Goal: Check status: Check status

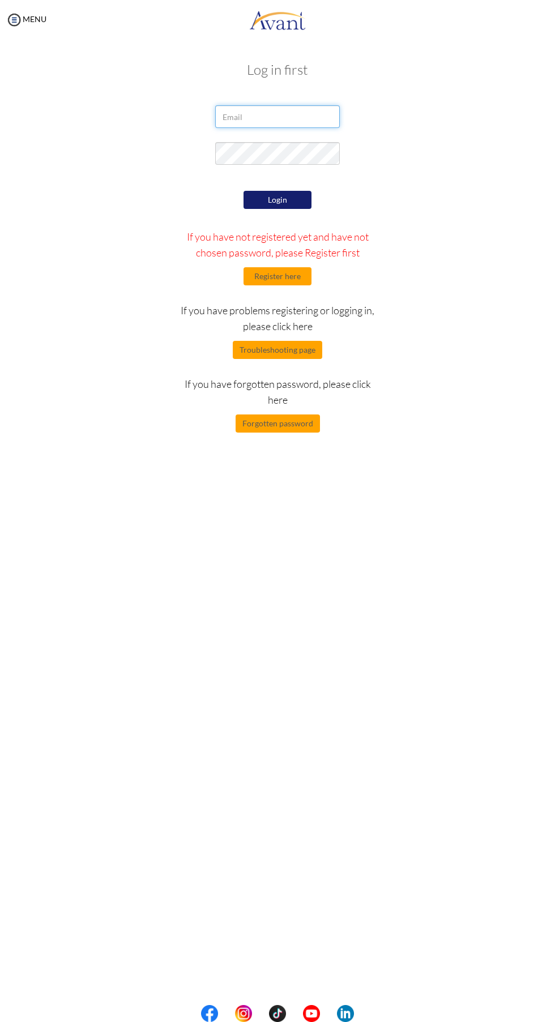
click at [284, 117] on input "email" at bounding box center [277, 116] width 125 height 23
type input "[EMAIL_ADDRESS][DOMAIN_NAME]"
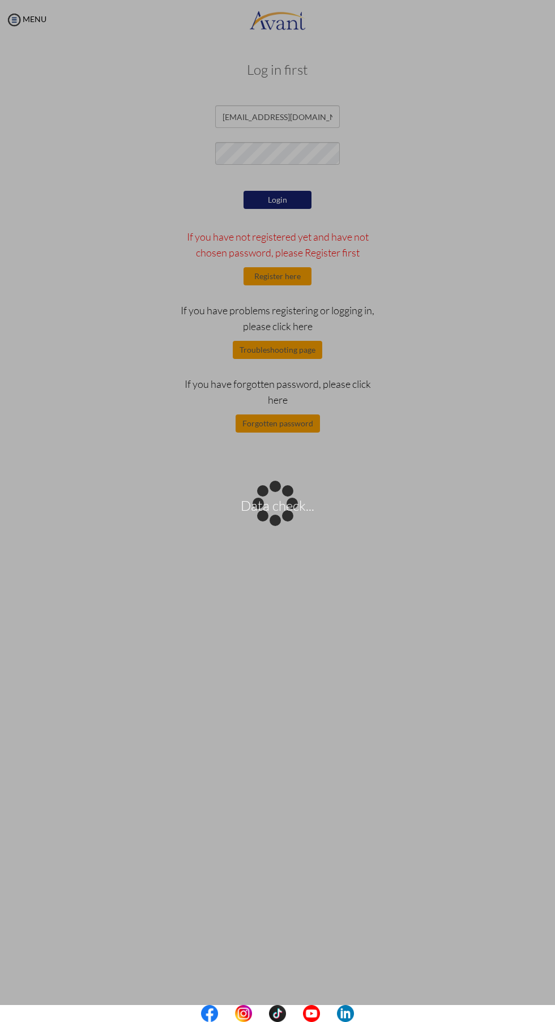
click at [278, 504] on div "Data check..." at bounding box center [278, 512] width 16 height 16
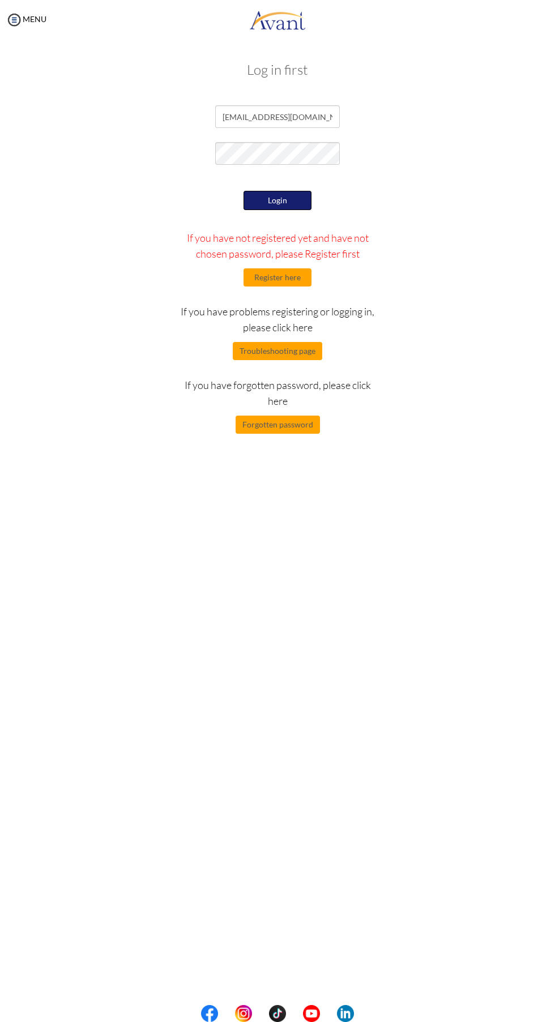
click at [278, 200] on button "Login" at bounding box center [278, 200] width 68 height 19
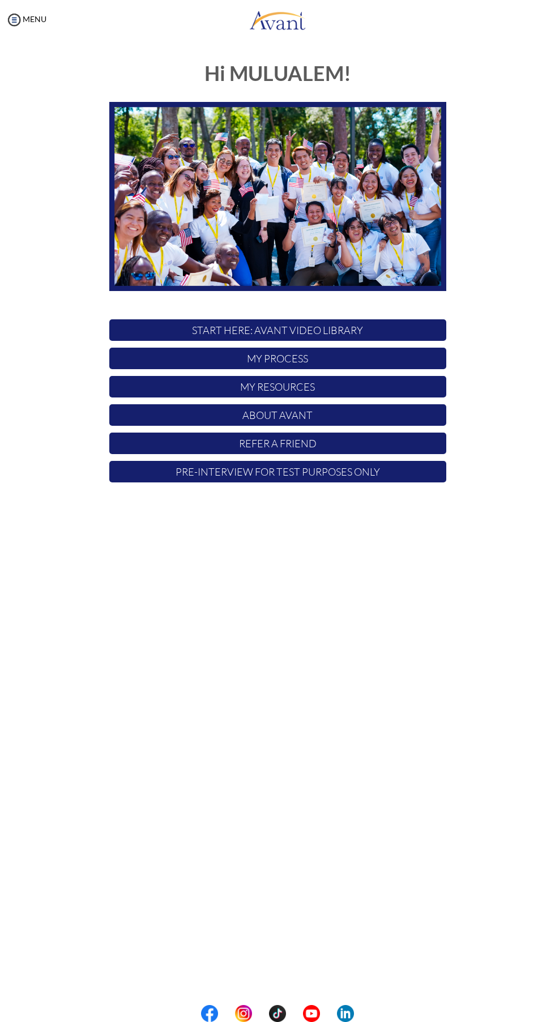
click at [325, 335] on p "START HERE: Avant Video Library" at bounding box center [277, 330] width 337 height 22
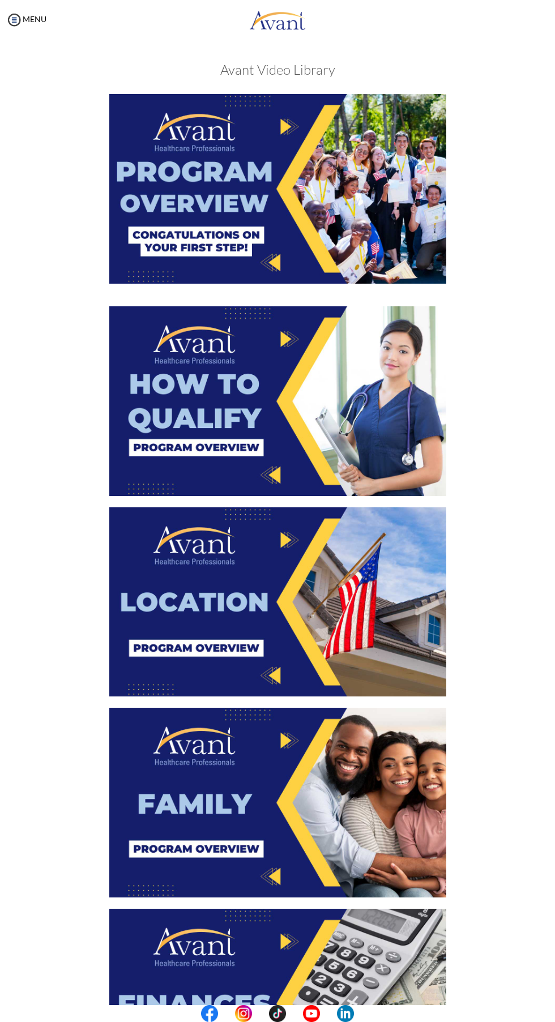
click at [258, 168] on img at bounding box center [277, 189] width 337 height 190
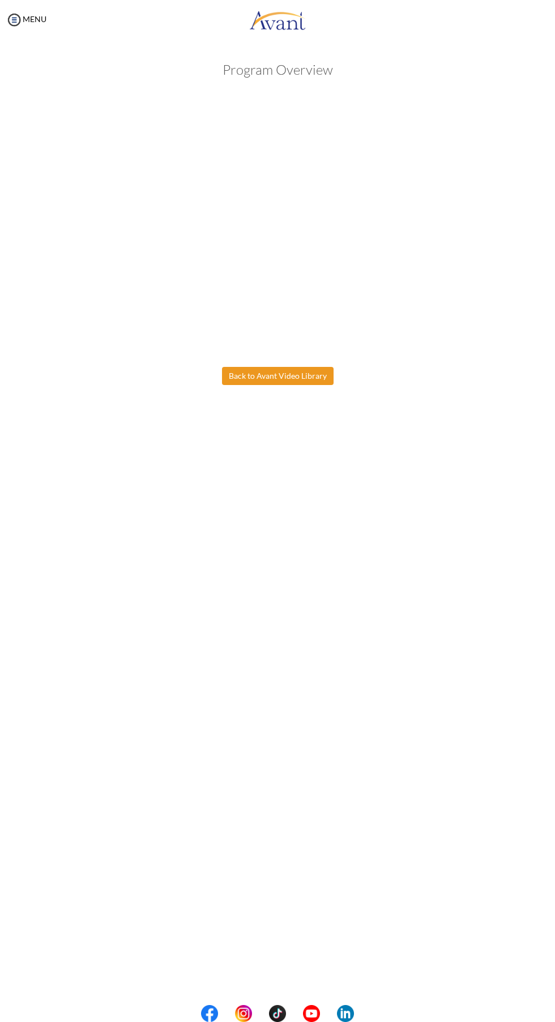
click at [284, 377] on body "Maintenance break. Please come back in 2 hours. MENU My Status What is the next…" at bounding box center [277, 511] width 555 height 1022
click at [293, 380] on button "Back to Avant Video Library" at bounding box center [278, 376] width 112 height 18
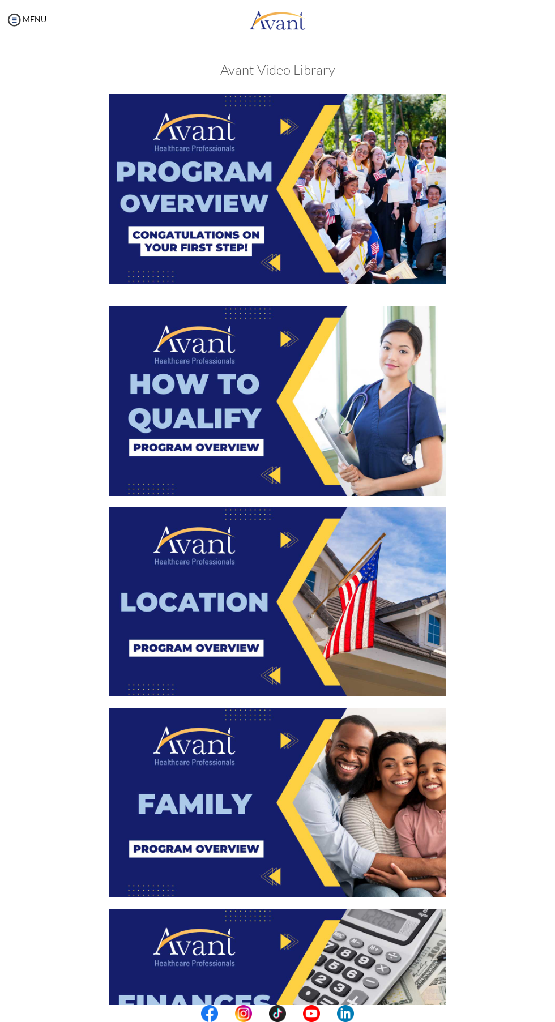
click at [276, 406] on img at bounding box center [277, 401] width 337 height 190
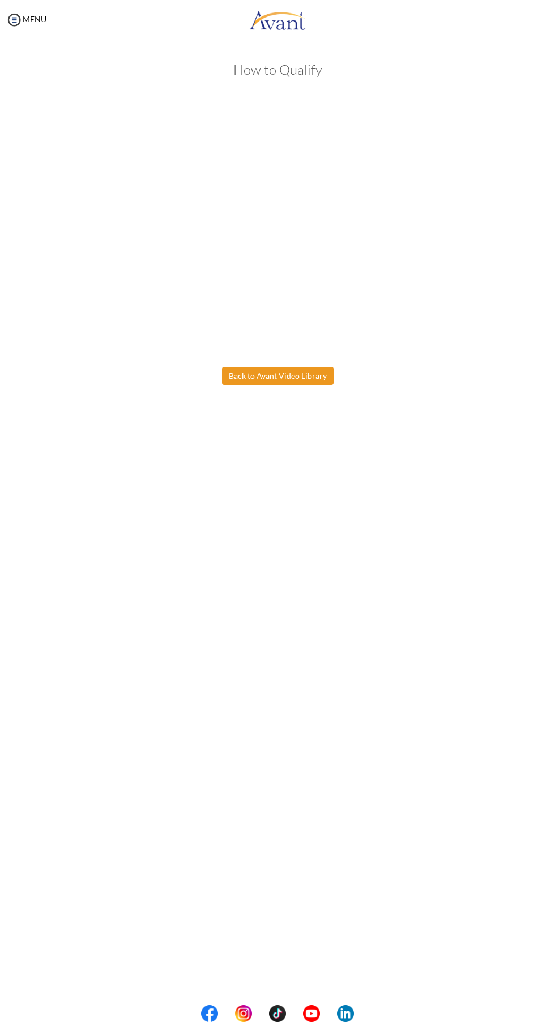
click at [266, 382] on body "Maintenance break. Please come back in 2 hours. MENU My Status What is the next…" at bounding box center [277, 511] width 555 height 1022
click at [294, 378] on button "Back to Avant Video Library" at bounding box center [278, 376] width 112 height 18
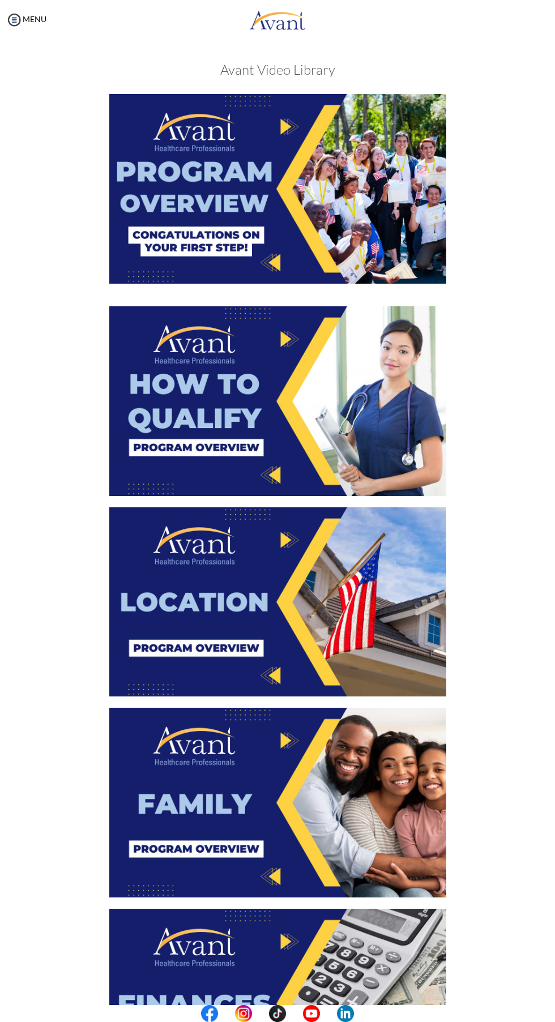
click at [258, 600] on img at bounding box center [277, 603] width 337 height 190
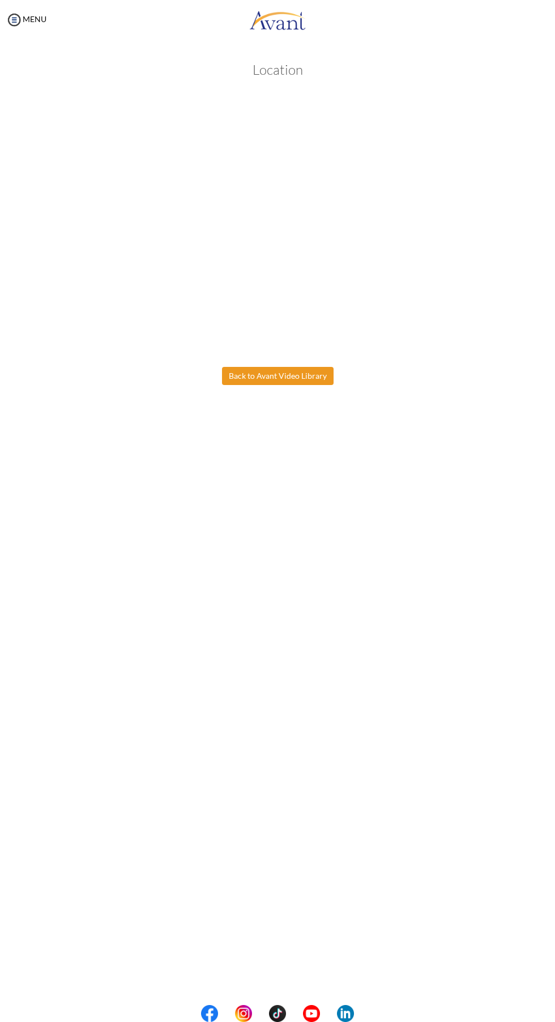
click at [289, 377] on body "Maintenance break. Please come back in 2 hours. MENU My Status What is the next…" at bounding box center [277, 511] width 555 height 1022
click at [292, 376] on button "Back to Avant Video Library" at bounding box center [278, 376] width 112 height 18
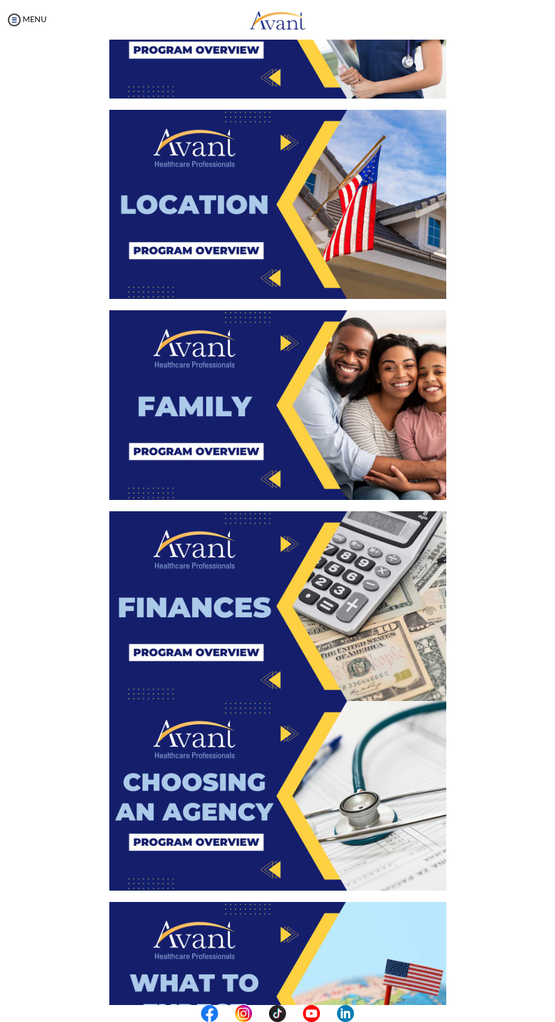
scroll to position [402, 0]
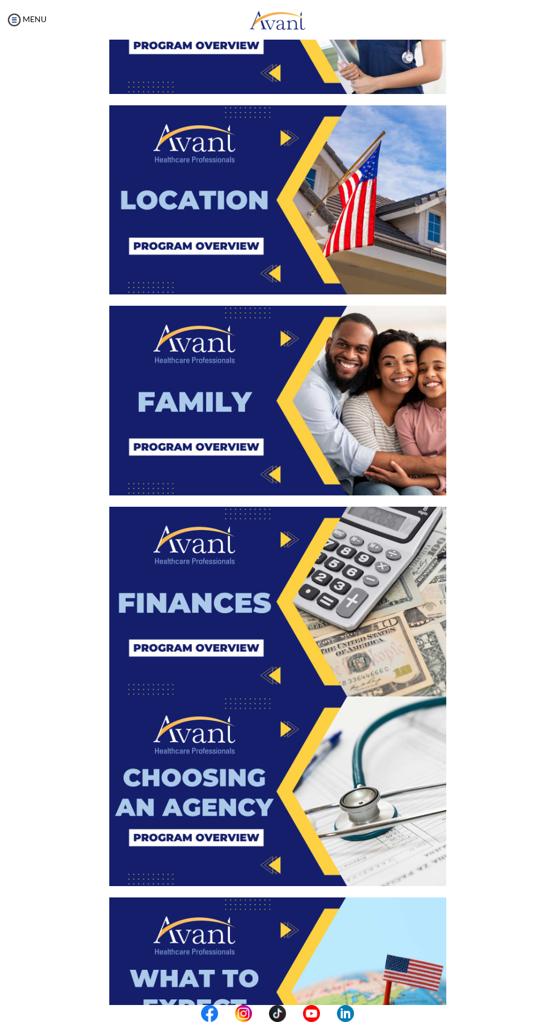
click at [318, 386] on img at bounding box center [277, 401] width 337 height 190
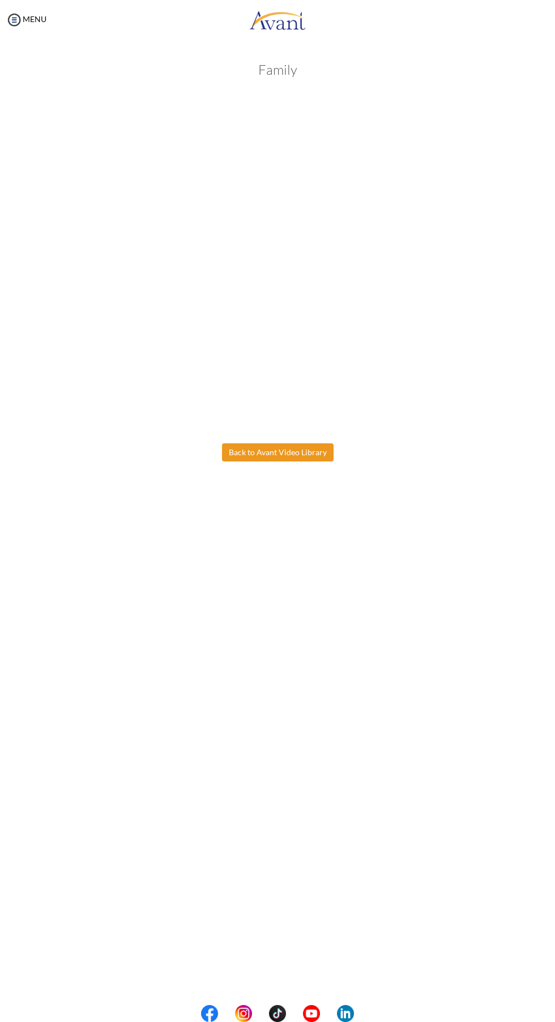
click at [281, 457] on body "Maintenance break. Please come back in 2 hours. MENU My Status What is the next…" at bounding box center [277, 511] width 555 height 1022
click at [278, 452] on button "Back to Avant Video Library" at bounding box center [278, 453] width 112 height 18
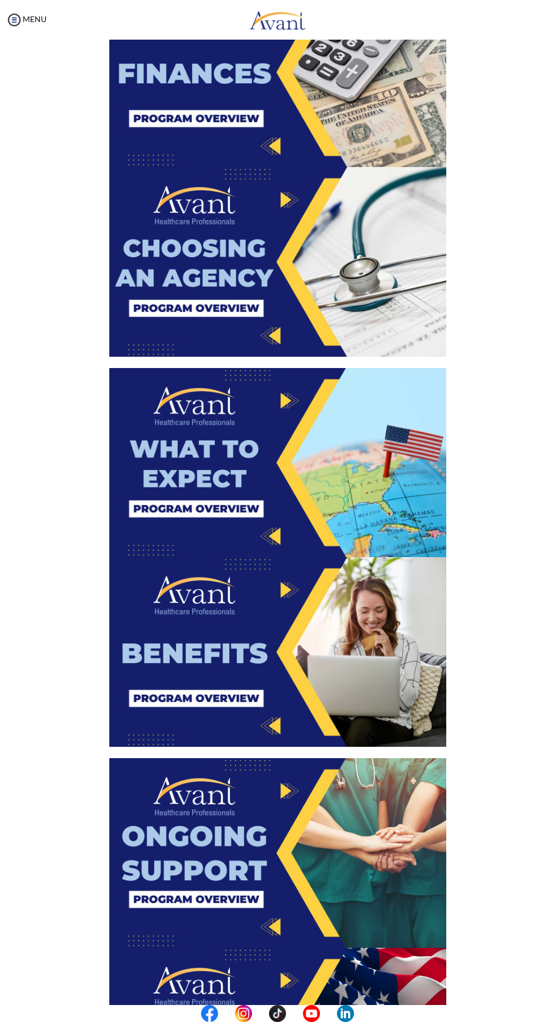
scroll to position [933, 0]
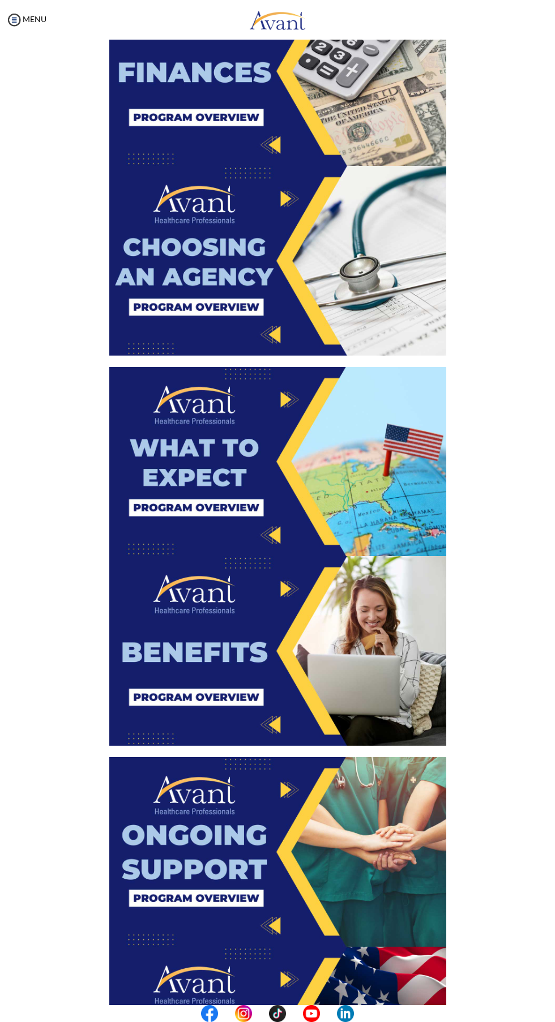
click at [338, 181] on img at bounding box center [277, 261] width 337 height 190
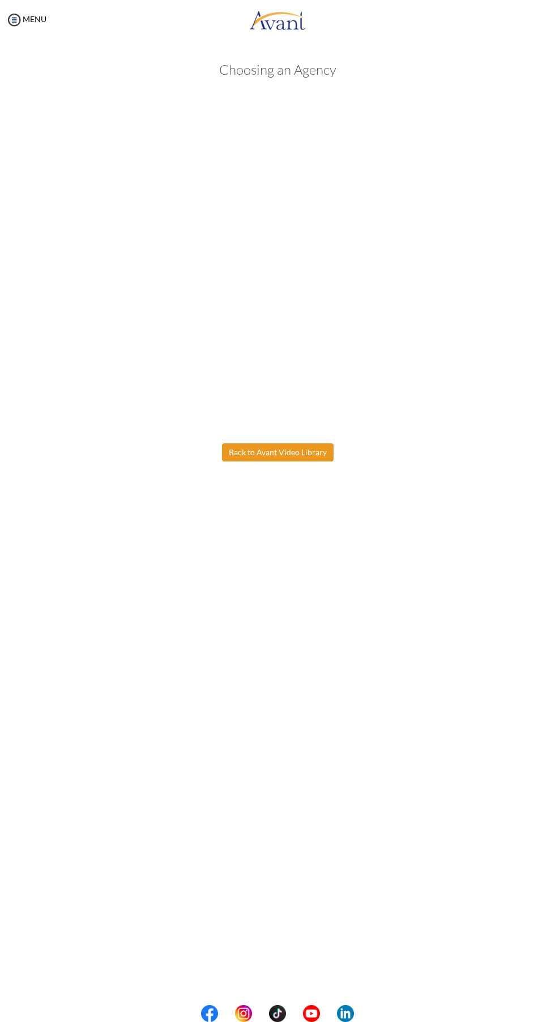
click at [274, 453] on body "Maintenance break. Please come back in 2 hours. MENU My Status What is the next…" at bounding box center [277, 511] width 555 height 1022
click at [274, 453] on button "Back to Avant Video Library" at bounding box center [278, 453] width 112 height 18
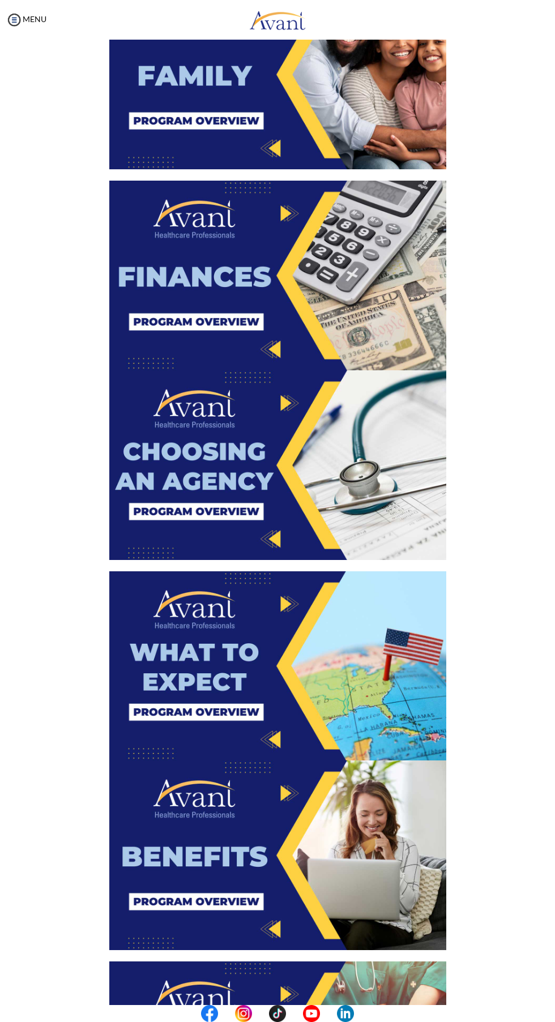
scroll to position [734, 0]
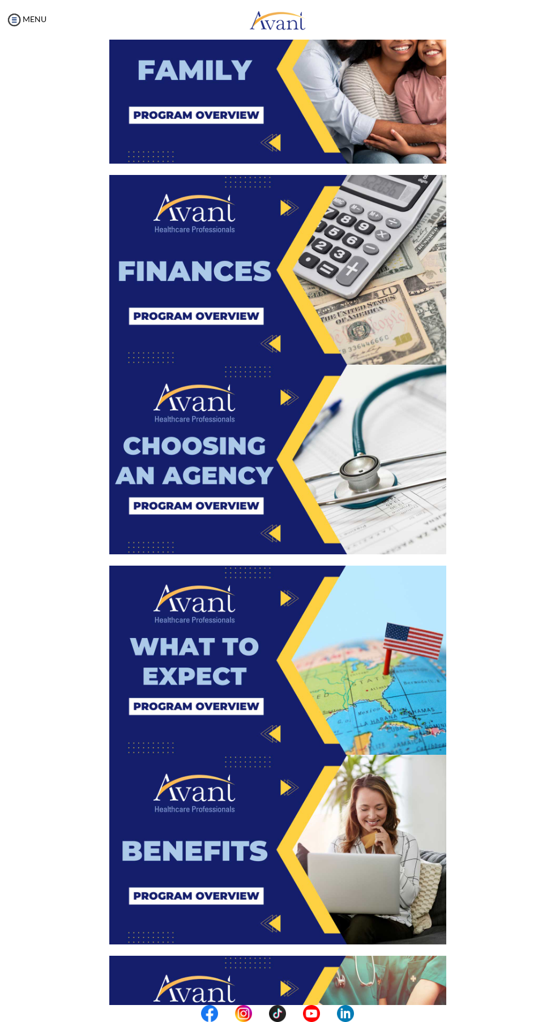
click at [292, 279] on img at bounding box center [277, 270] width 337 height 190
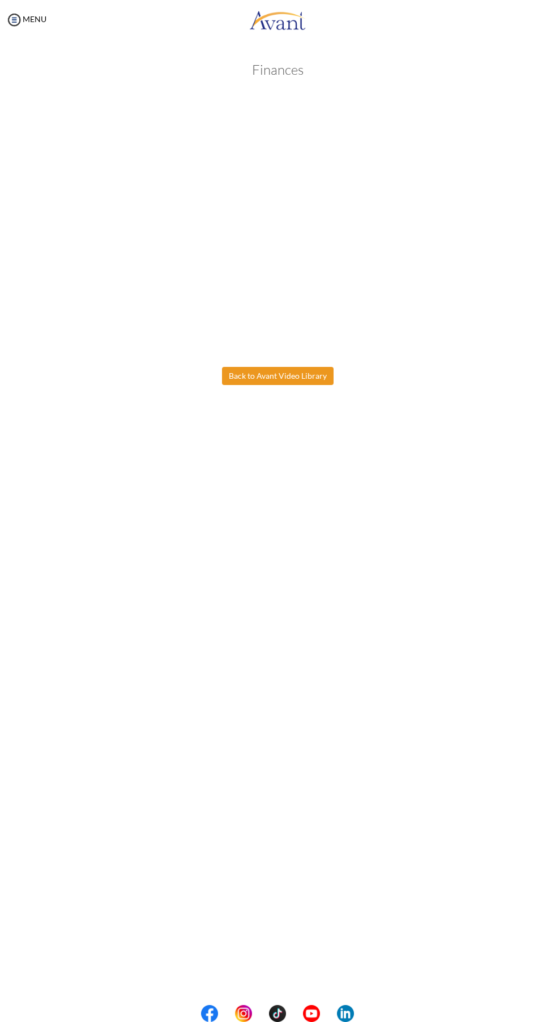
click at [283, 372] on body "Maintenance break. Please come back in 2 hours. MENU My Status What is the next…" at bounding box center [277, 511] width 555 height 1022
click at [284, 372] on button "Back to Avant Video Library" at bounding box center [278, 376] width 112 height 18
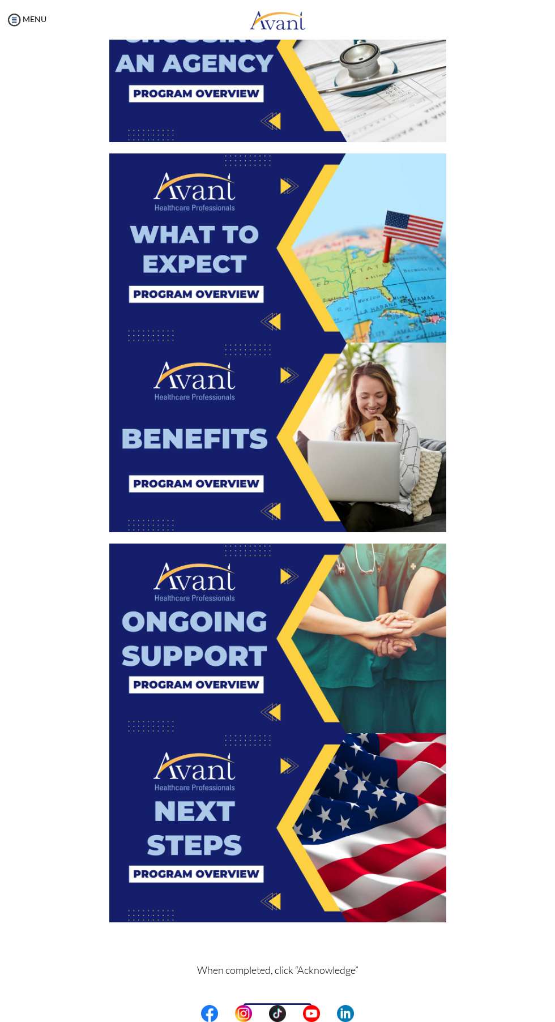
scroll to position [1176, 0]
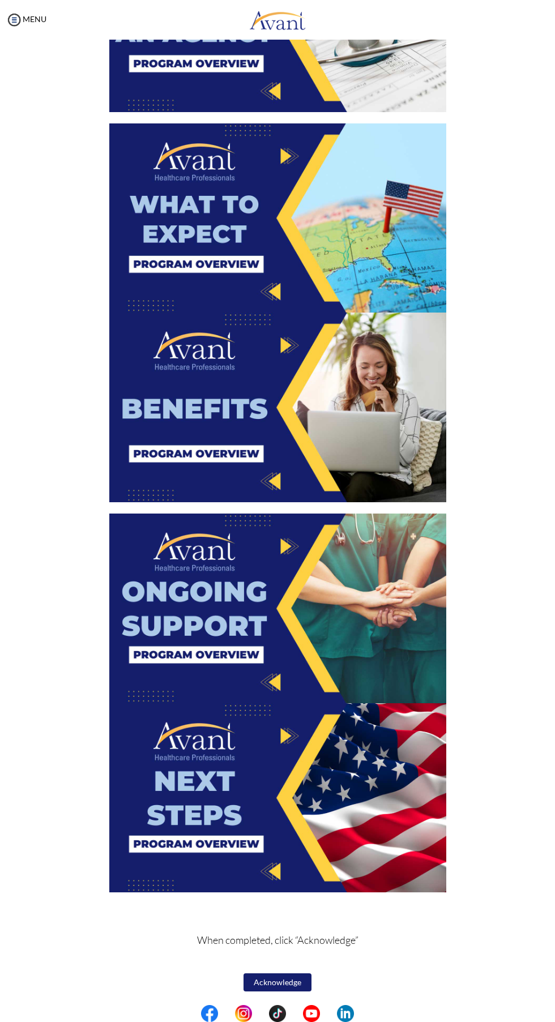
click at [355, 244] on img at bounding box center [277, 218] width 337 height 190
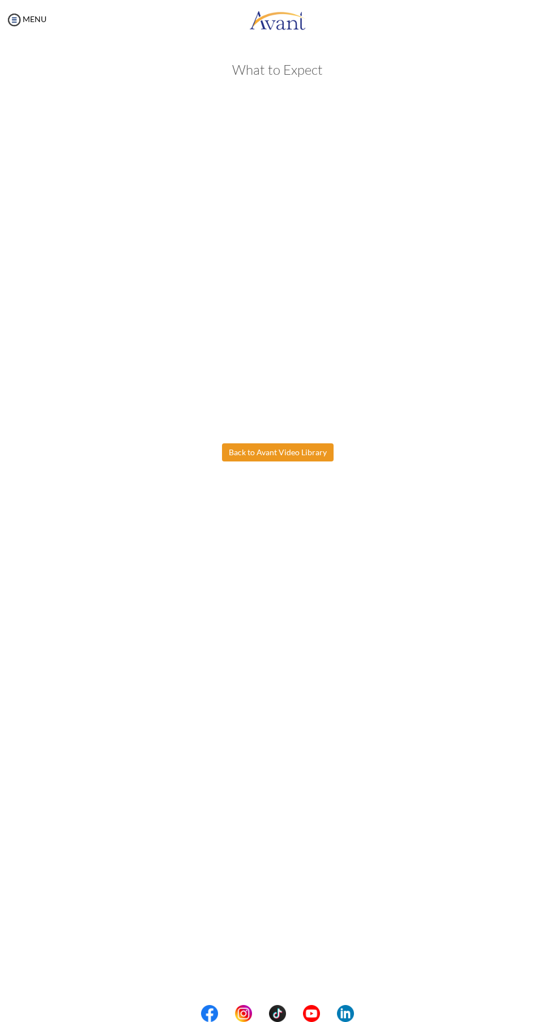
click at [279, 453] on body "Maintenance break. Please come back in 2 hours. MENU My Status What is the next…" at bounding box center [277, 511] width 555 height 1022
click at [298, 452] on button "Back to Avant Video Library" at bounding box center [278, 453] width 112 height 18
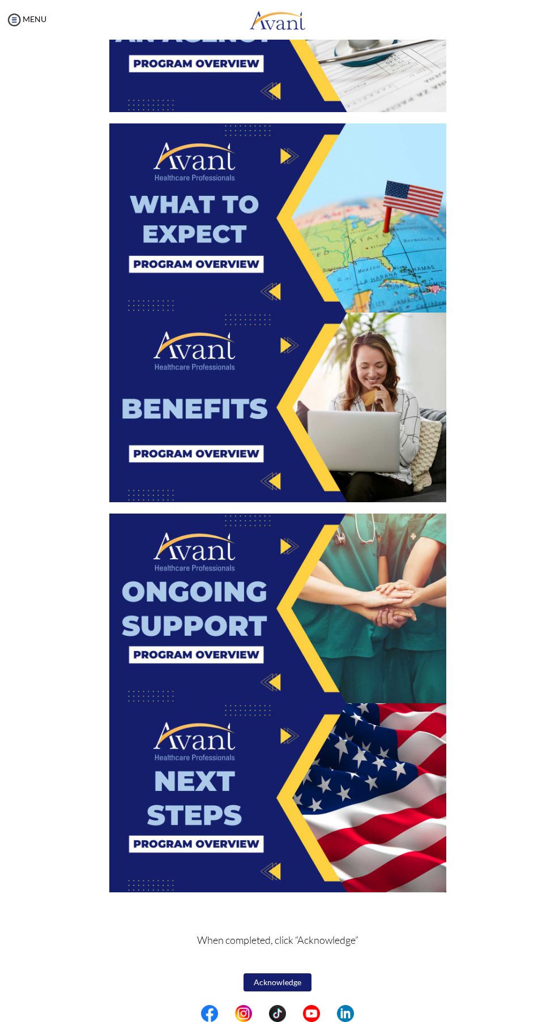
click at [289, 636] on img at bounding box center [277, 609] width 337 height 190
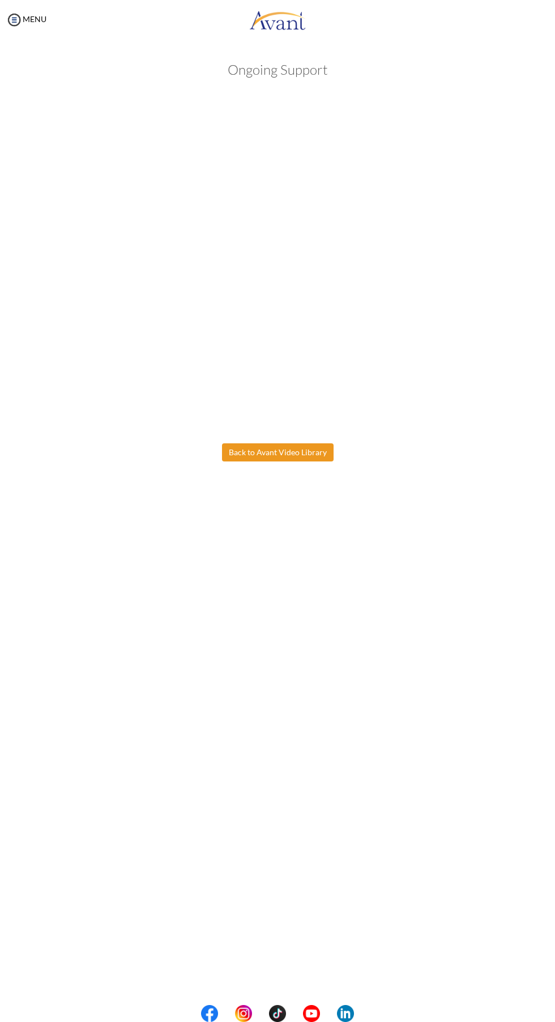
click at [285, 450] on body "Maintenance break. Please come back in 2 hours. MENU My Status What is the next…" at bounding box center [277, 511] width 555 height 1022
click at [286, 451] on button "Back to Avant Video Library" at bounding box center [278, 453] width 112 height 18
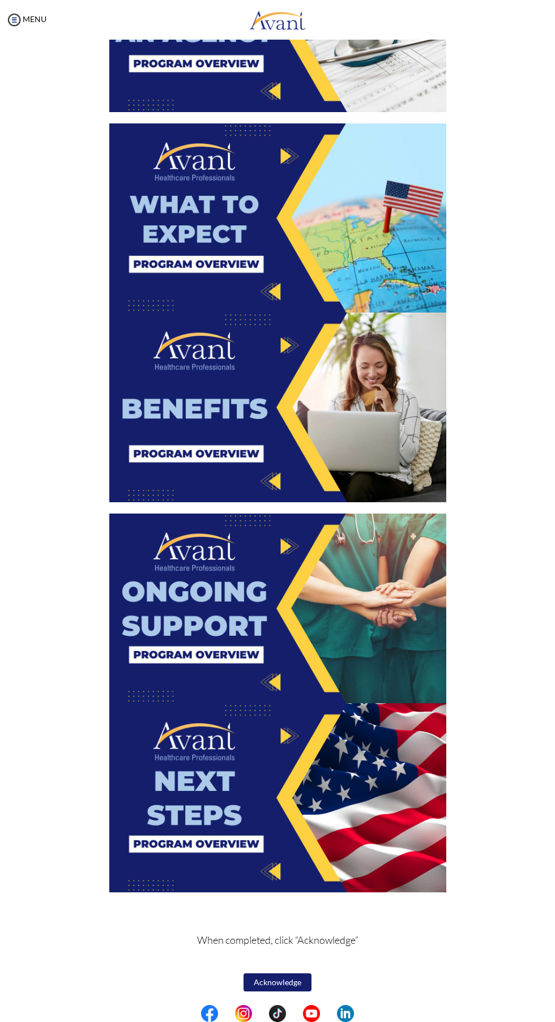
click at [288, 806] on img at bounding box center [277, 798] width 337 height 190
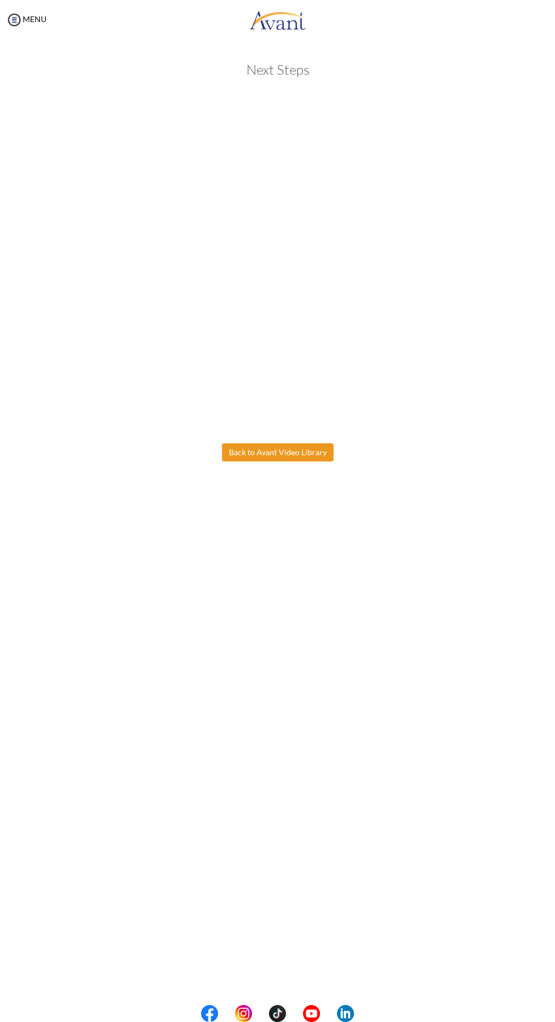
click at [284, 452] on button "Back to Avant Video Library" at bounding box center [278, 453] width 112 height 18
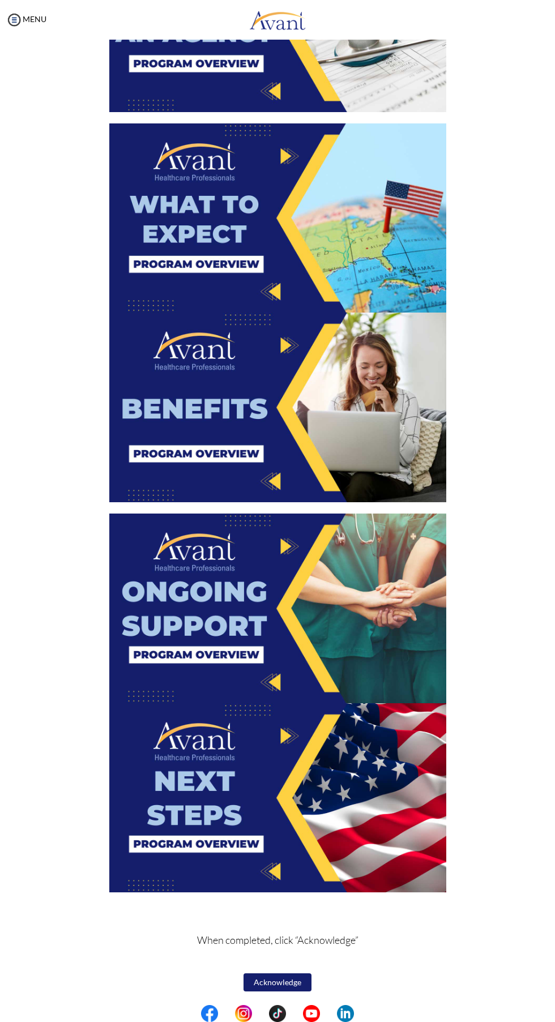
click at [317, 791] on img at bounding box center [277, 798] width 337 height 190
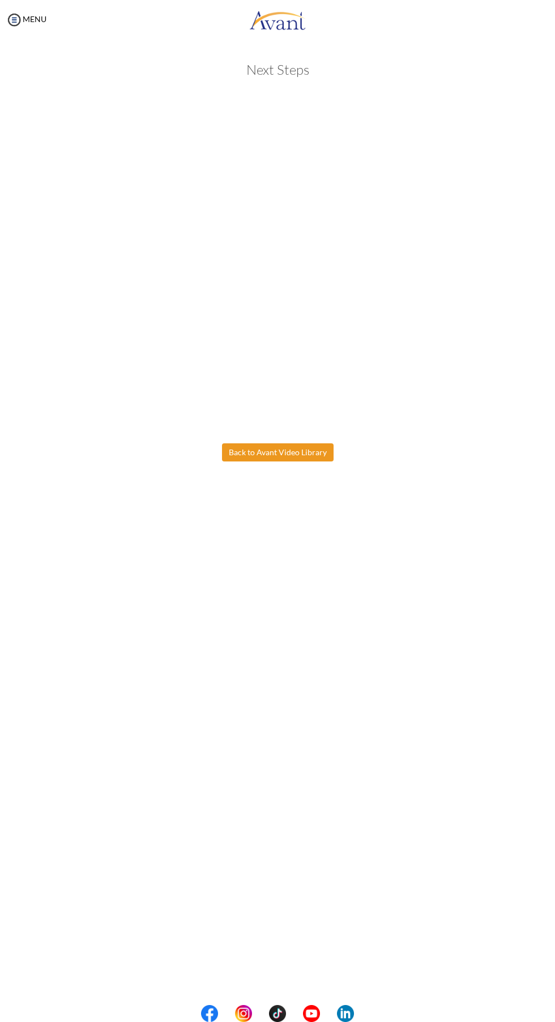
click at [279, 449] on body "Maintenance break. Please come back in 2 hours. MENU My Status What is the next…" at bounding box center [277, 511] width 555 height 1022
click at [278, 450] on button "Back to Avant Video Library" at bounding box center [278, 453] width 112 height 18
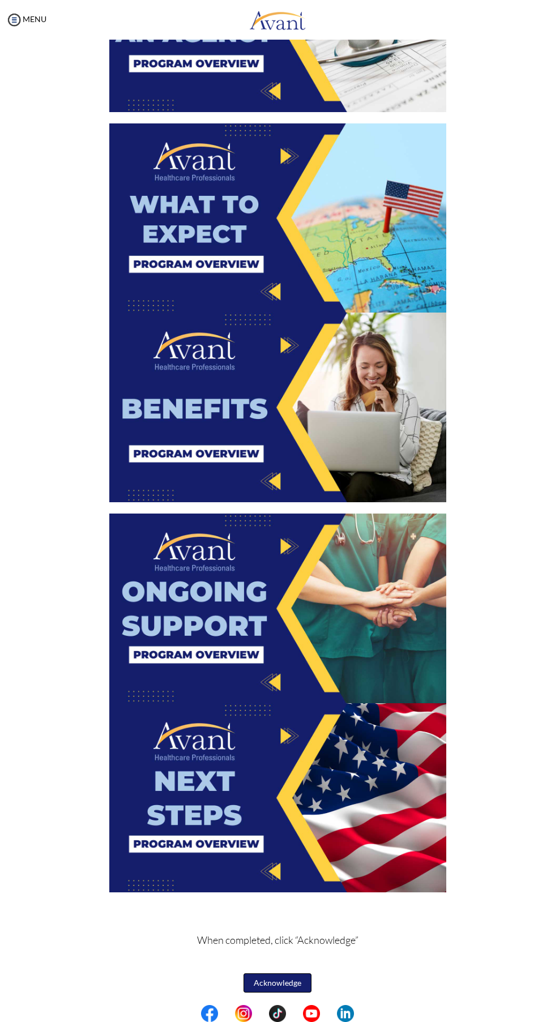
click at [285, 983] on button "Acknowledge" at bounding box center [278, 983] width 68 height 19
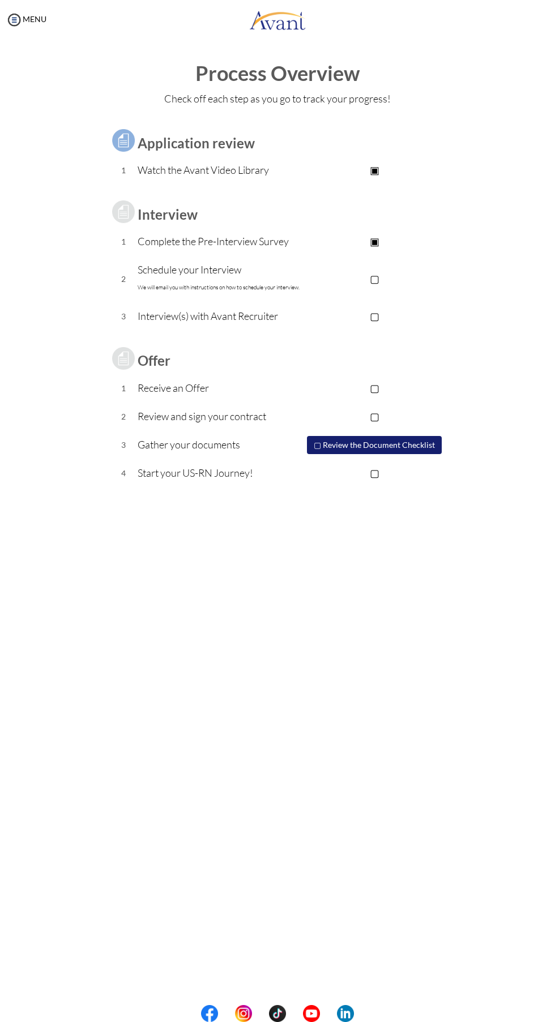
click at [376, 278] on p "▢" at bounding box center [374, 279] width 143 height 16
click at [375, 285] on p "▣" at bounding box center [374, 279] width 143 height 16
click at [376, 278] on p "▢" at bounding box center [374, 279] width 143 height 16
click at [376, 284] on p "▣" at bounding box center [374, 279] width 143 height 16
click at [370, 163] on p "▣" at bounding box center [374, 170] width 143 height 16
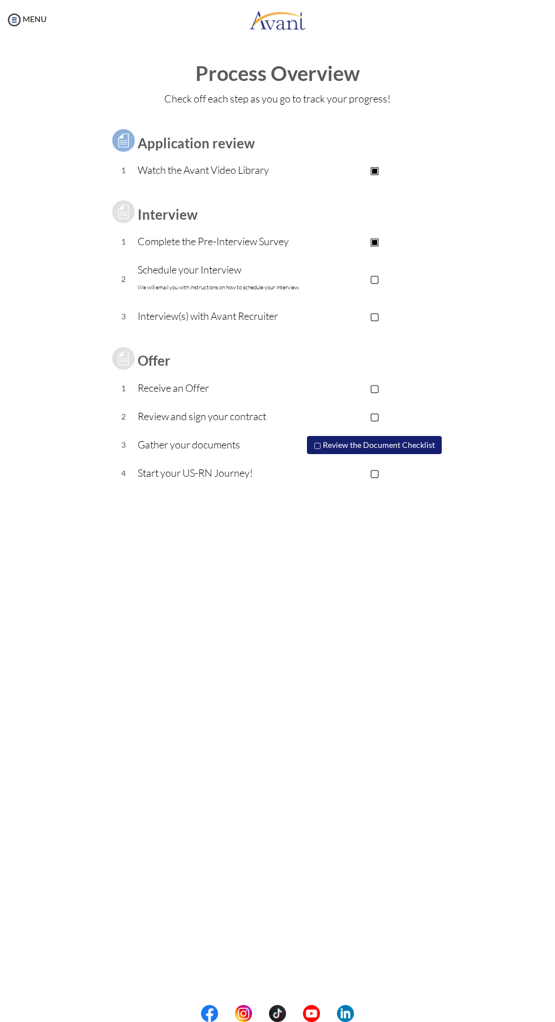
click at [379, 244] on p "▣" at bounding box center [374, 241] width 143 height 16
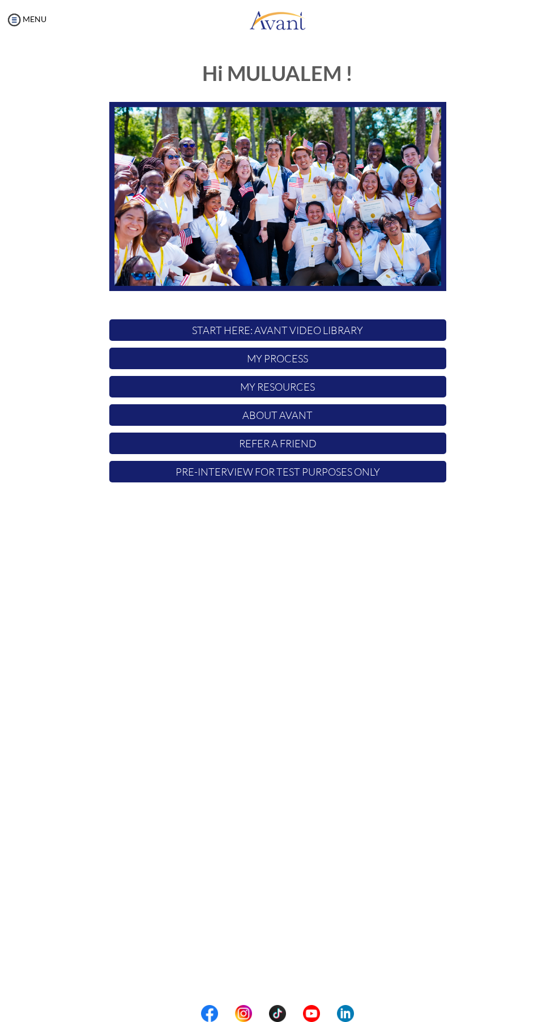
click at [286, 352] on p "My Process" at bounding box center [277, 359] width 337 height 22
click at [294, 359] on p "My Process" at bounding box center [277, 359] width 337 height 22
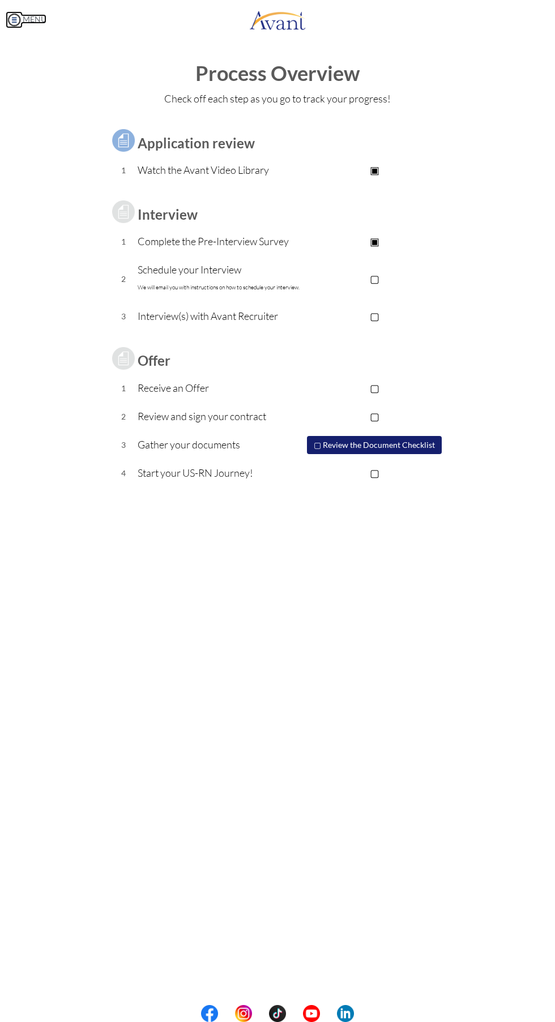
click at [13, 20] on img at bounding box center [14, 19] width 17 height 17
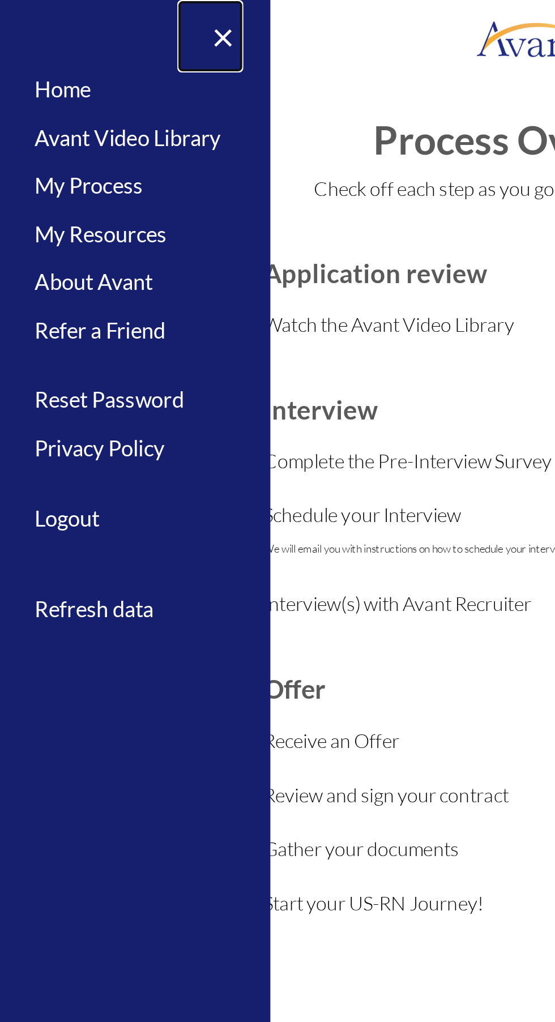
click at [111, 24] on link "×" at bounding box center [110, 19] width 35 height 38
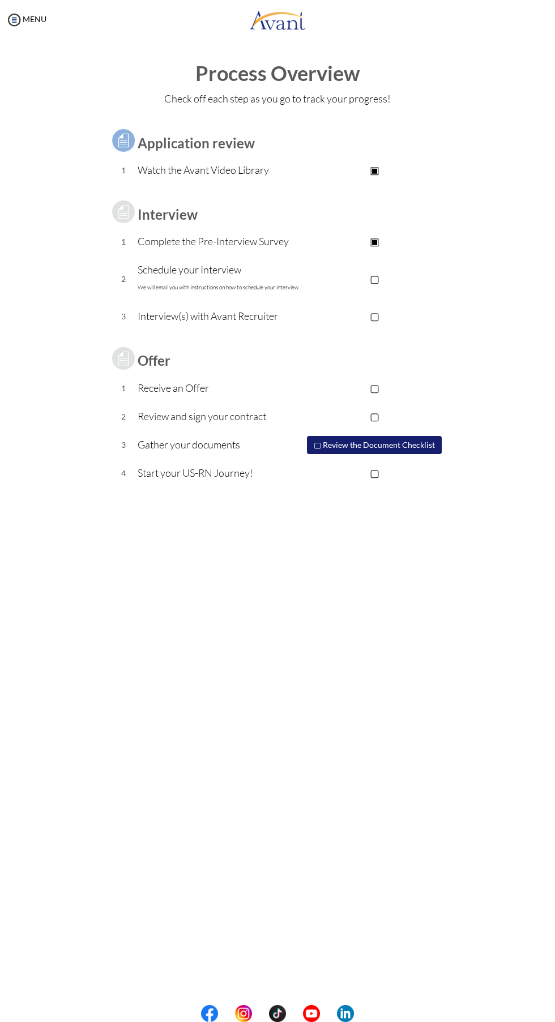
click at [376, 279] on p "▢" at bounding box center [374, 279] width 143 height 16
click at [376, 278] on p "▣" at bounding box center [374, 279] width 143 height 16
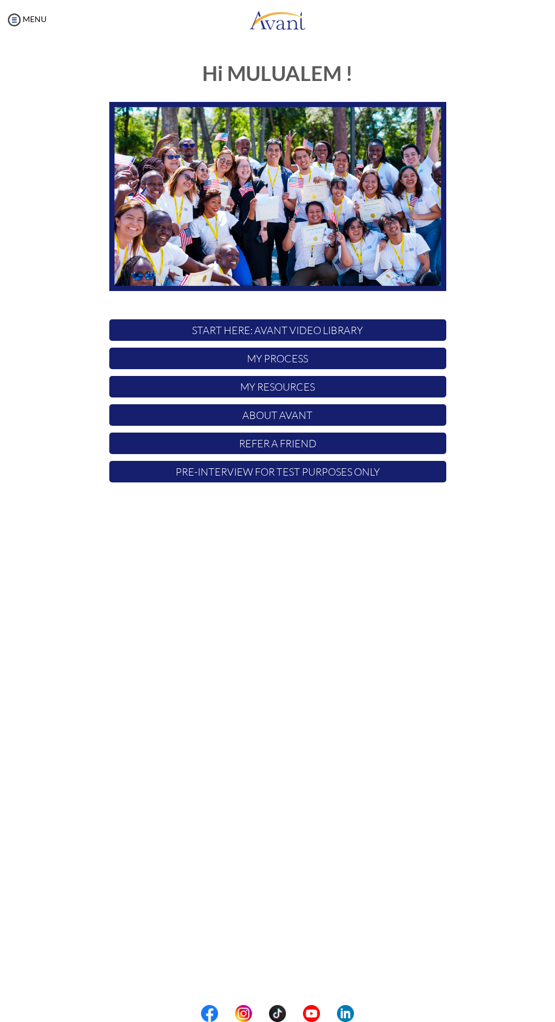
click at [320, 330] on p "START HERE: Avant Video Library" at bounding box center [277, 330] width 337 height 22
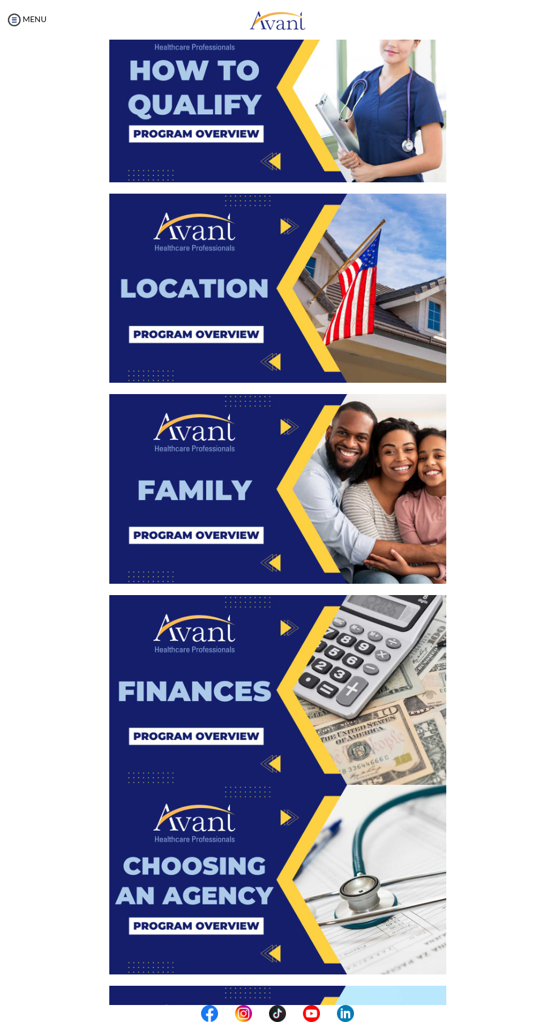
scroll to position [1176, 0]
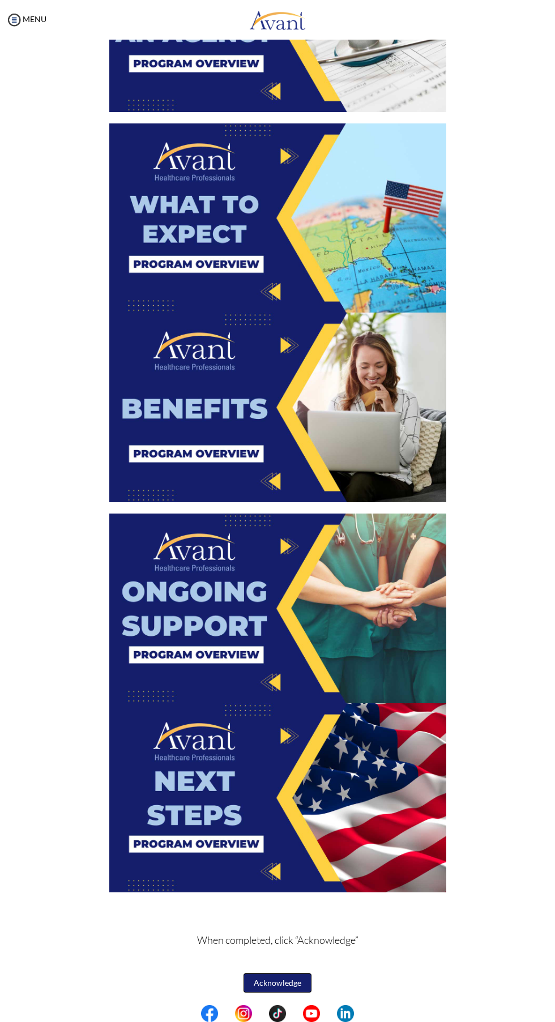
click at [290, 979] on button "Acknowledge" at bounding box center [278, 983] width 68 height 19
